Goal: Register for event/course

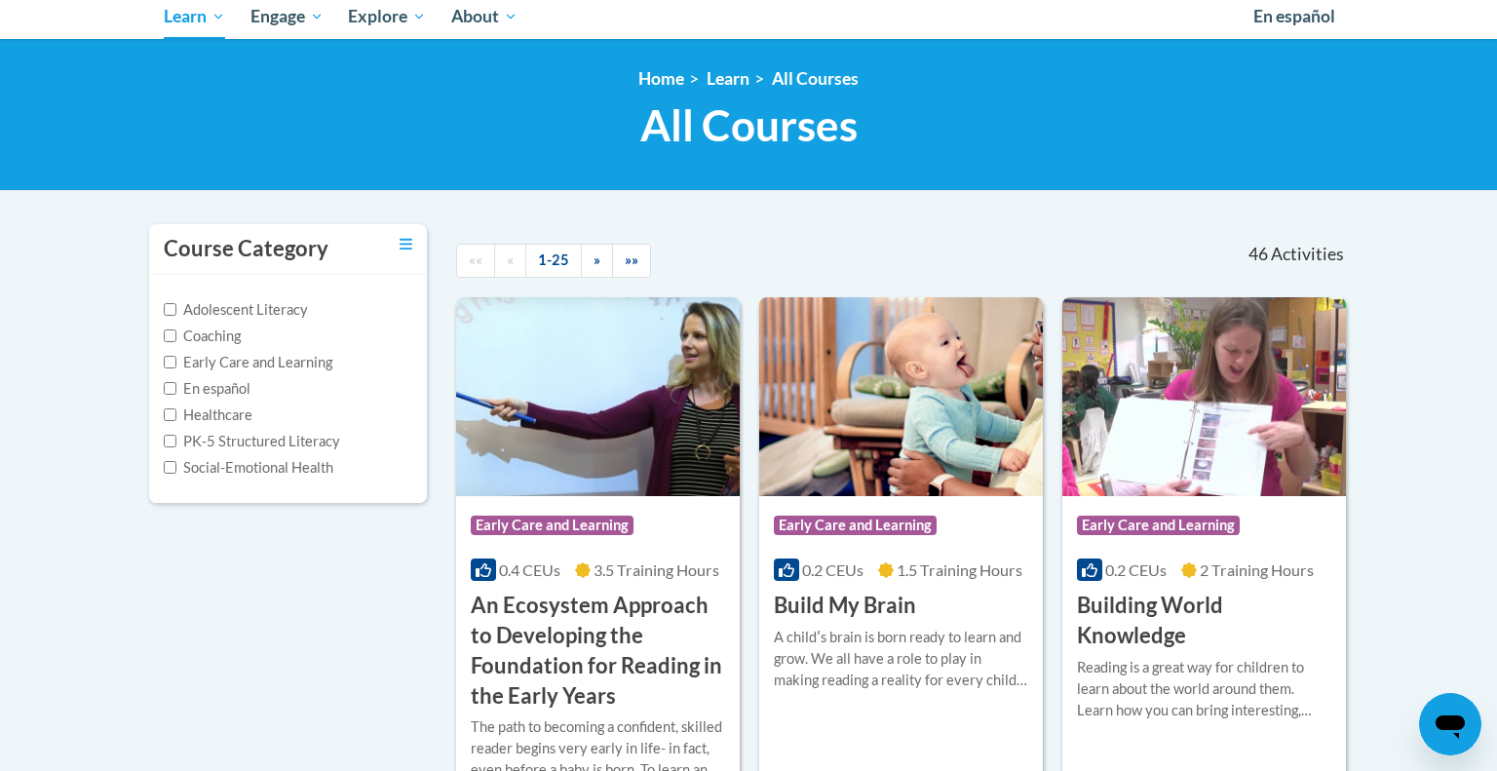
scroll to position [51, 0]
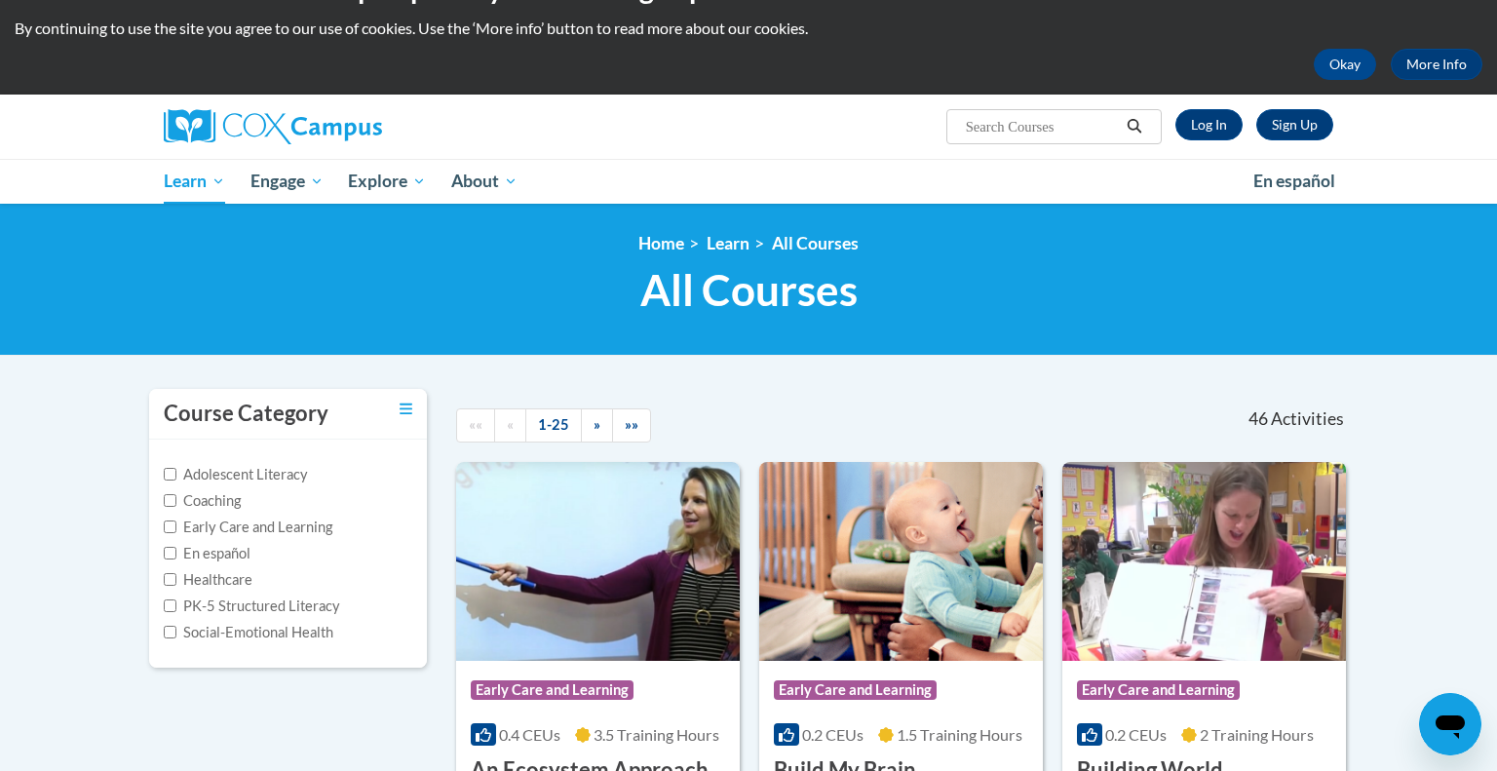
click at [1029, 117] on input "Search..." at bounding box center [1042, 126] width 156 height 23
type input "early literacy"
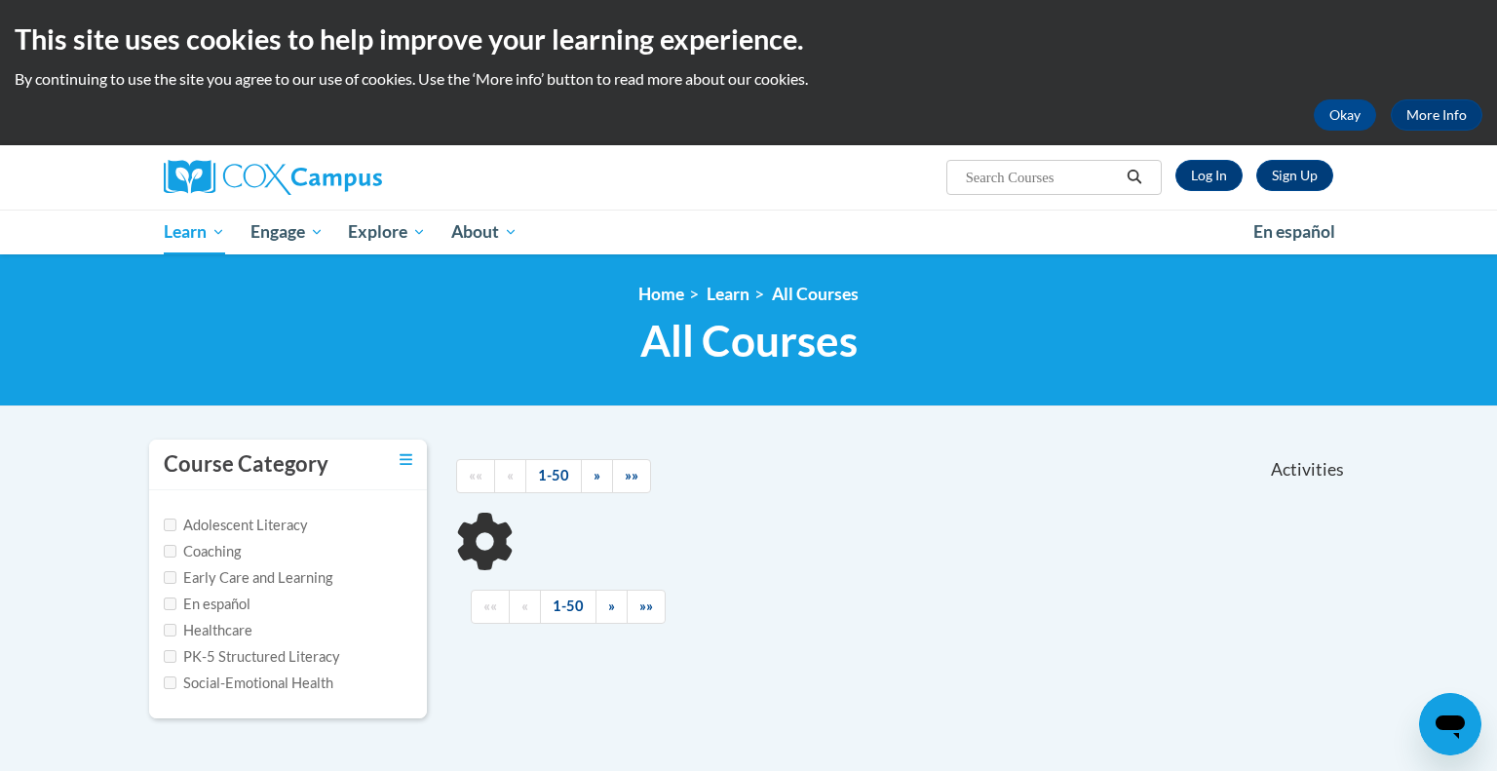
type input "early literacy"
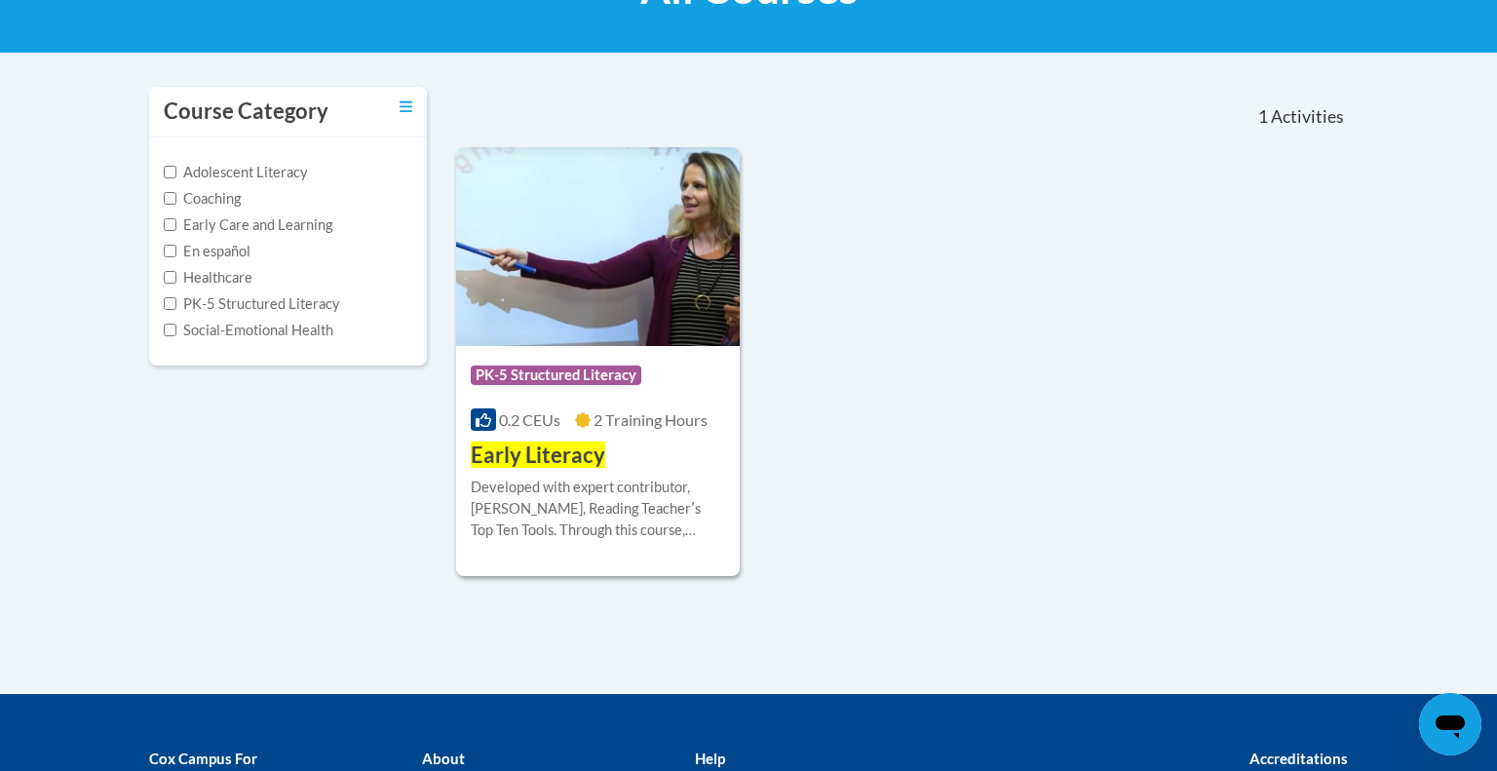
scroll to position [380, 0]
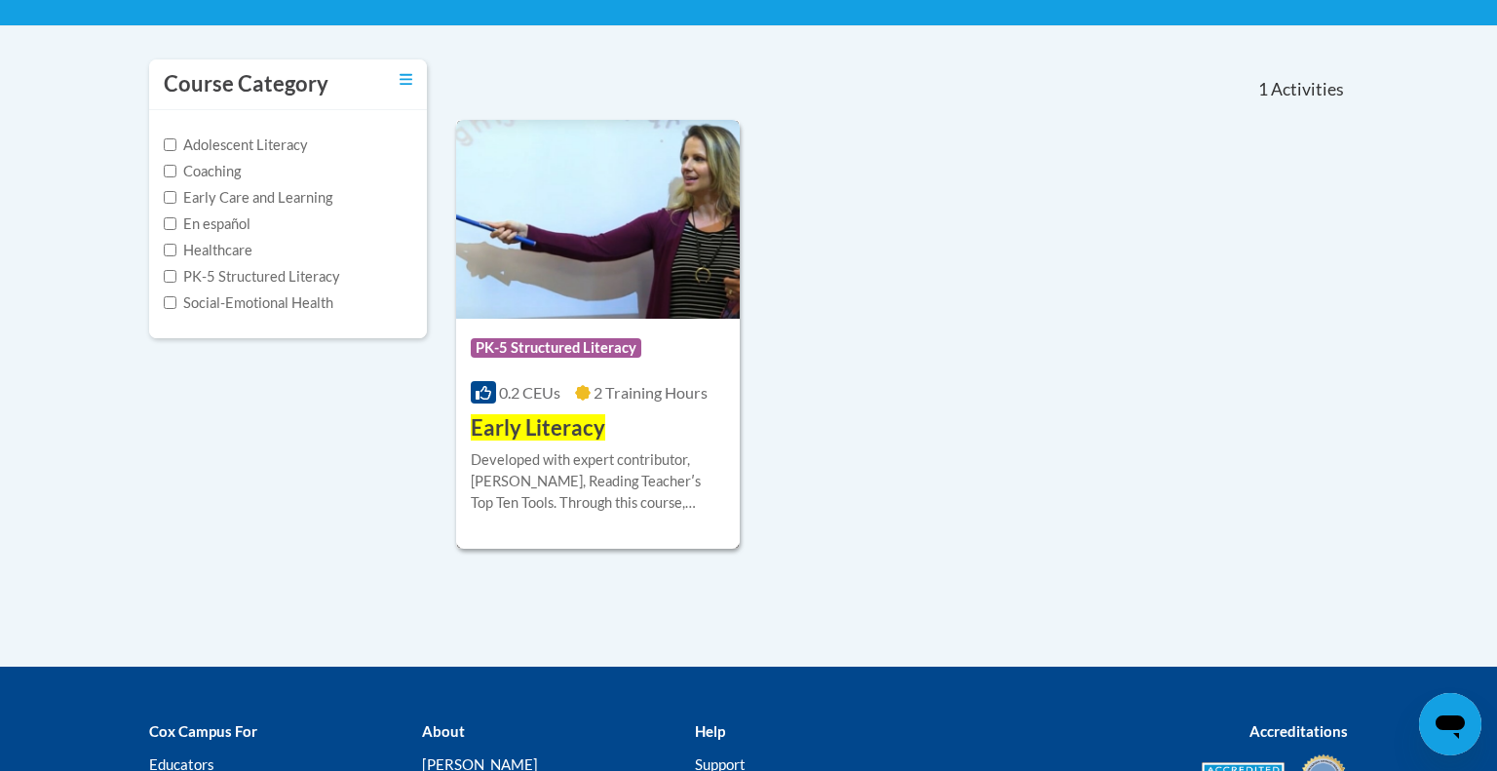
click at [581, 460] on div "Developed with expert contributor, [PERSON_NAME], Reading Teacherʹs Top Ten Too…" at bounding box center [598, 481] width 254 height 64
